Goal: Information Seeking & Learning: Learn about a topic

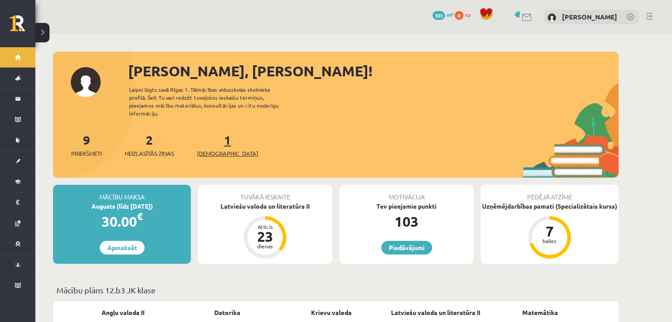
click at [210, 137] on link "1 Ieskaites" at bounding box center [227, 145] width 61 height 26
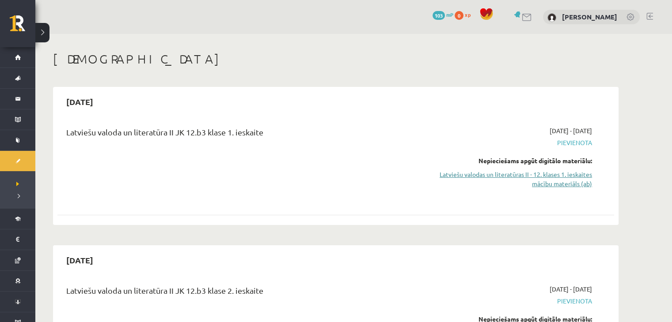
click at [478, 174] on link "Latviešu valodas un literatūras II - 12. klases 1. ieskaites mācību materiāls (…" at bounding box center [508, 179] width 166 height 19
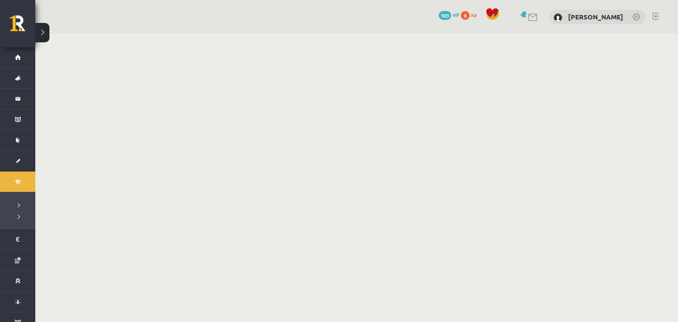
click at [12, 15] on div "0 Dāvanas 103 mP 0 xp" at bounding box center [17, 23] width 35 height 47
click at [11, 31] on link at bounding box center [23, 26] width 26 height 22
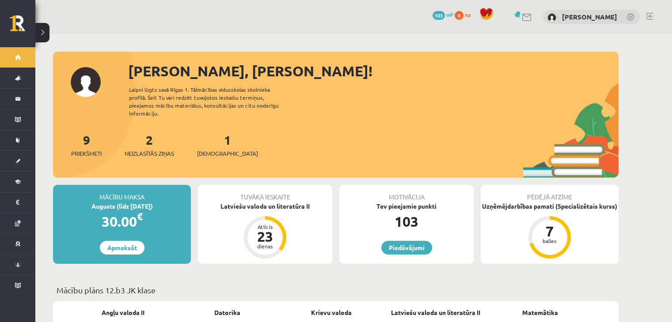
click at [206, 138] on div "1 Ieskaites" at bounding box center [227, 144] width 61 height 27
click at [214, 149] on span "[DEMOGRAPHIC_DATA]" at bounding box center [227, 153] width 61 height 9
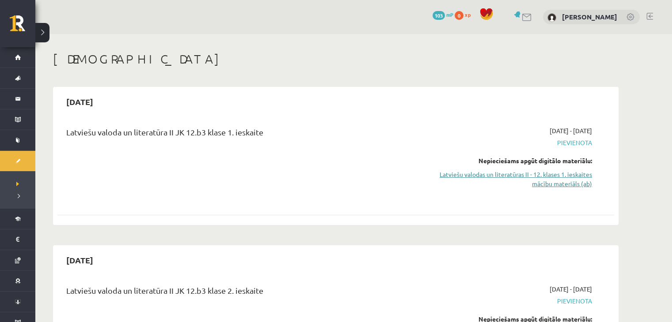
click at [479, 175] on link "Latviešu valodas un literatūras II - 12. klases 1. ieskaites mācību materiāls (…" at bounding box center [508, 179] width 166 height 19
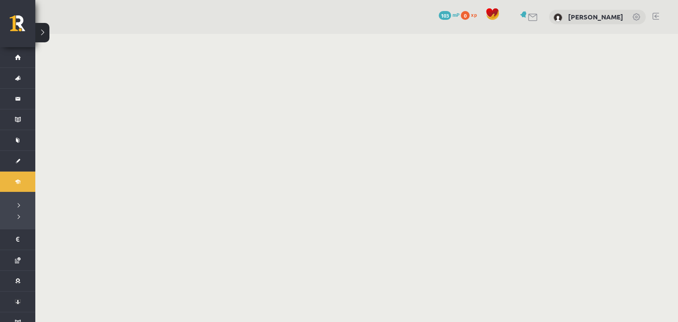
click at [477, 166] on body "0 Dāvanas 103 mP 0 xp [PERSON_NAME] Sākums Aktuāli Kā mācīties eSKOLĀ Kontakti …" at bounding box center [339, 161] width 678 height 322
